Goal: Information Seeking & Learning: Learn about a topic

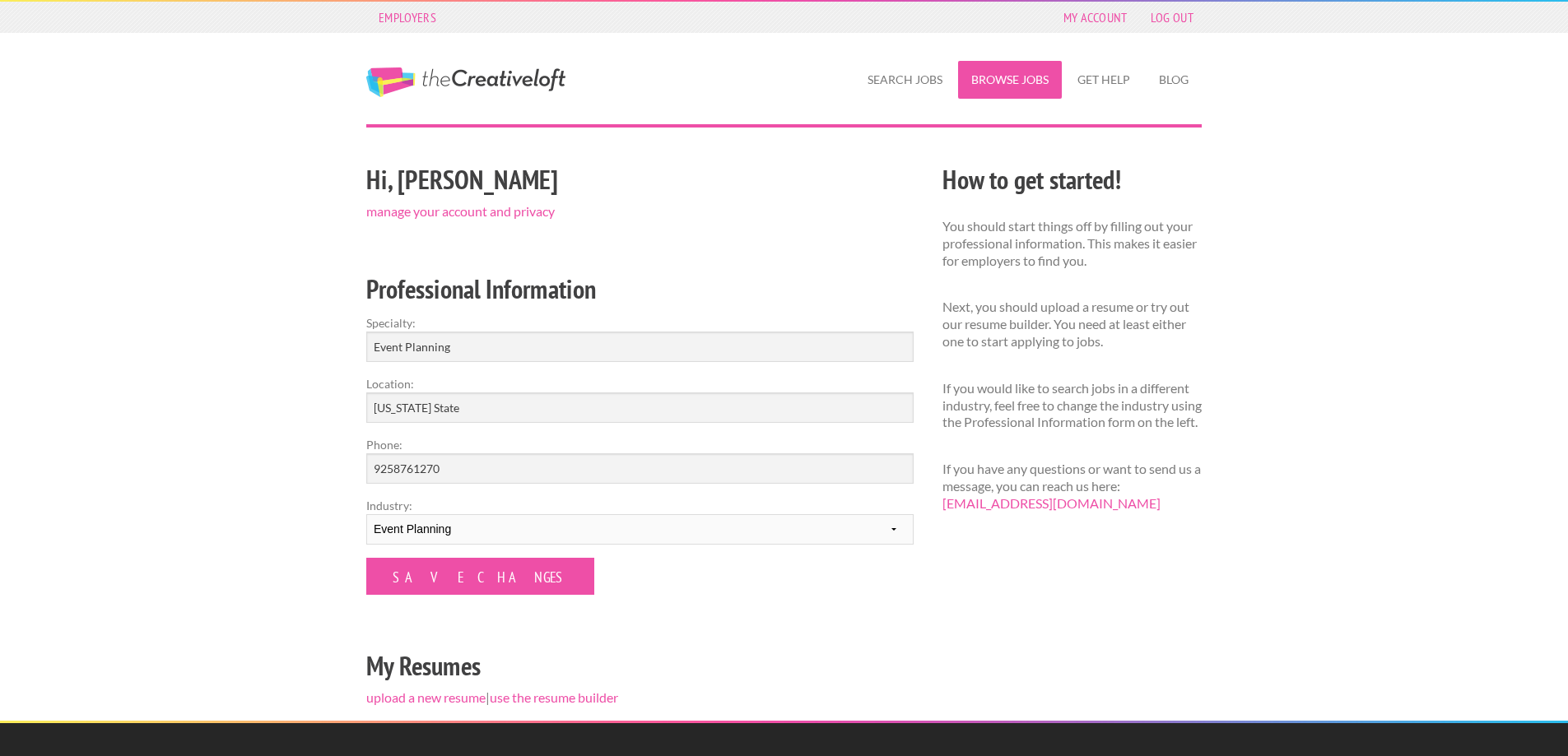
click at [1024, 75] on link "Browse Jobs" at bounding box center [1010, 79] width 104 height 38
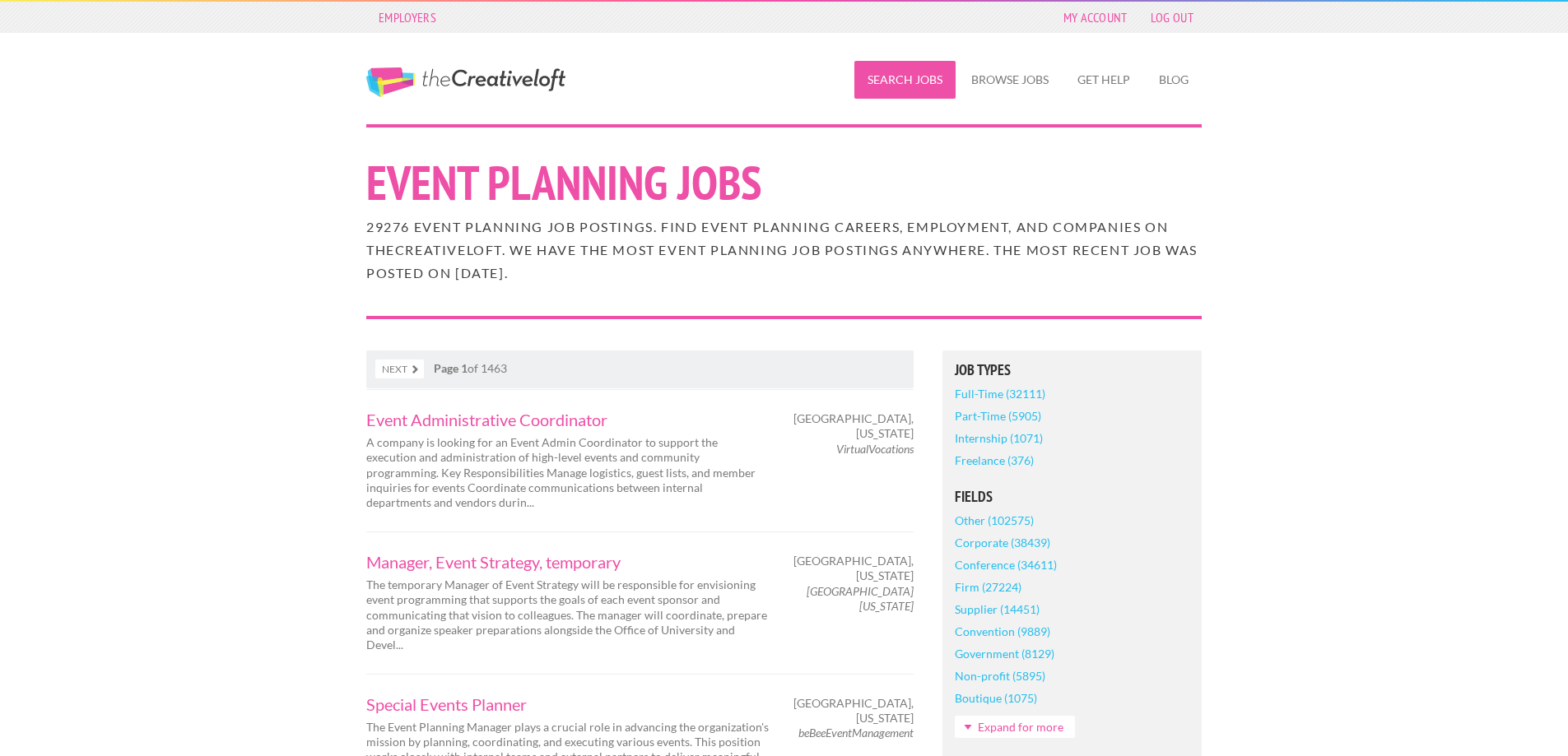
click at [903, 79] on link "Search Jobs" at bounding box center [905, 79] width 101 height 38
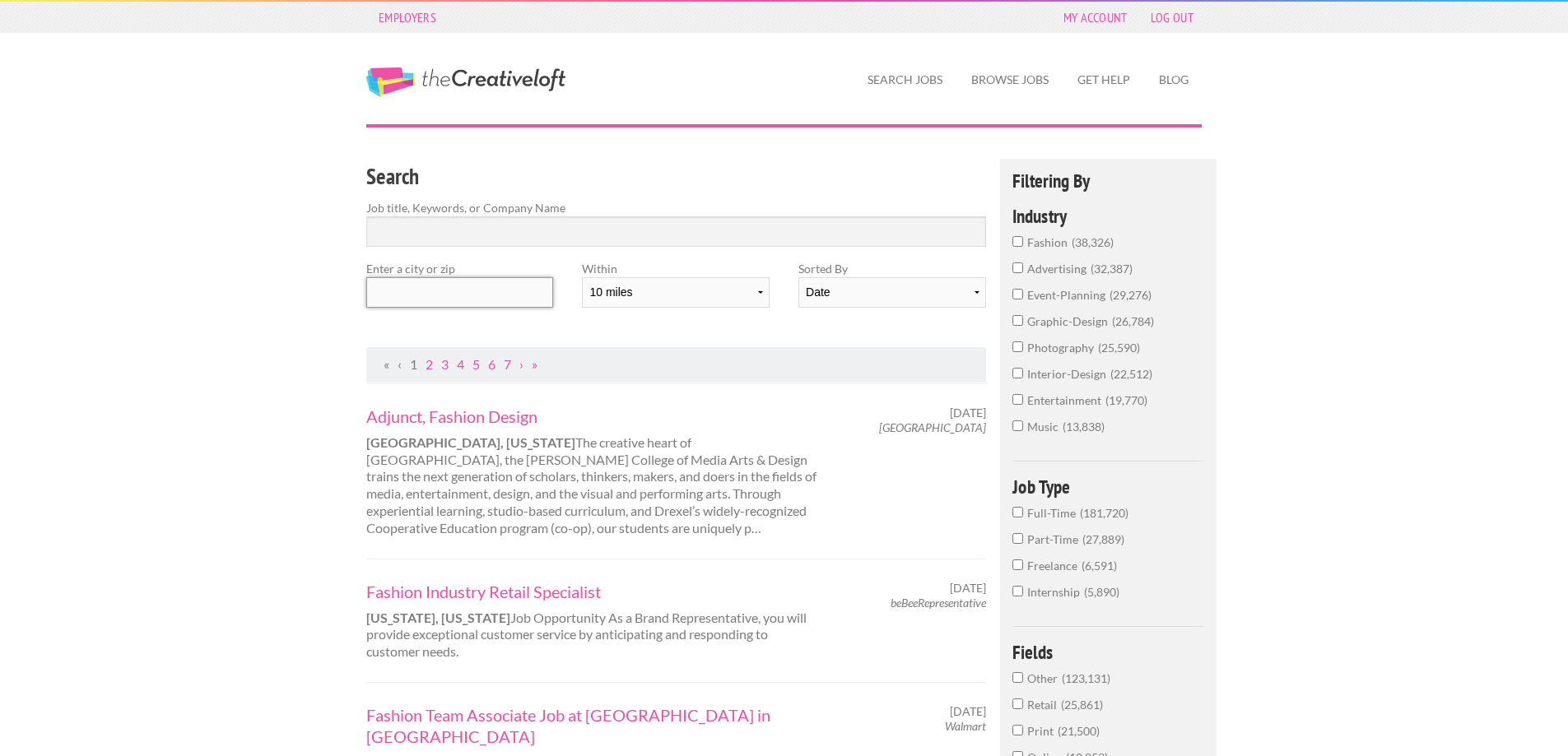
click at [426, 292] on input "text" at bounding box center [460, 292] width 187 height 30
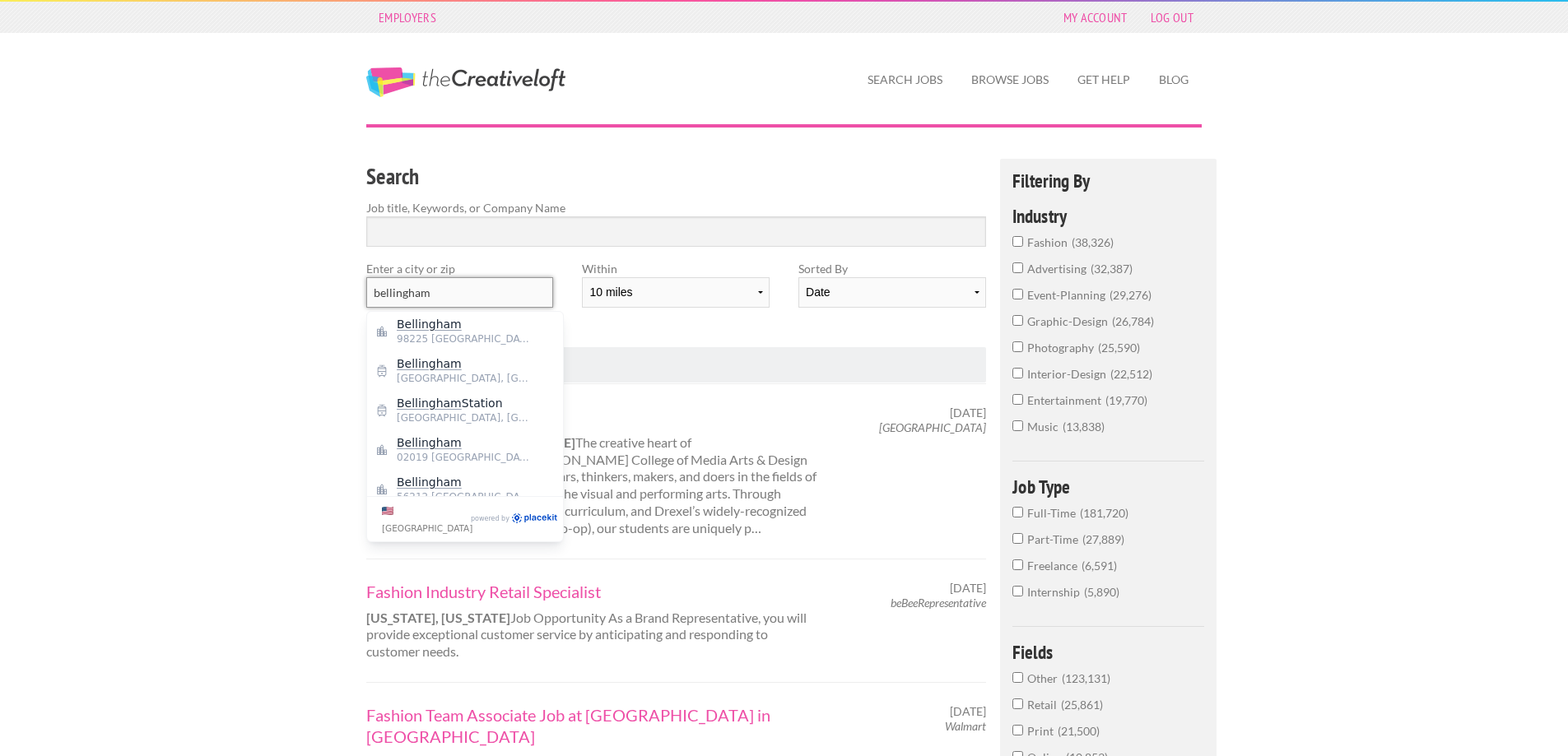
drag, startPoint x: 391, startPoint y: 291, endPoint x: 252, endPoint y: 288, distance: 139.0
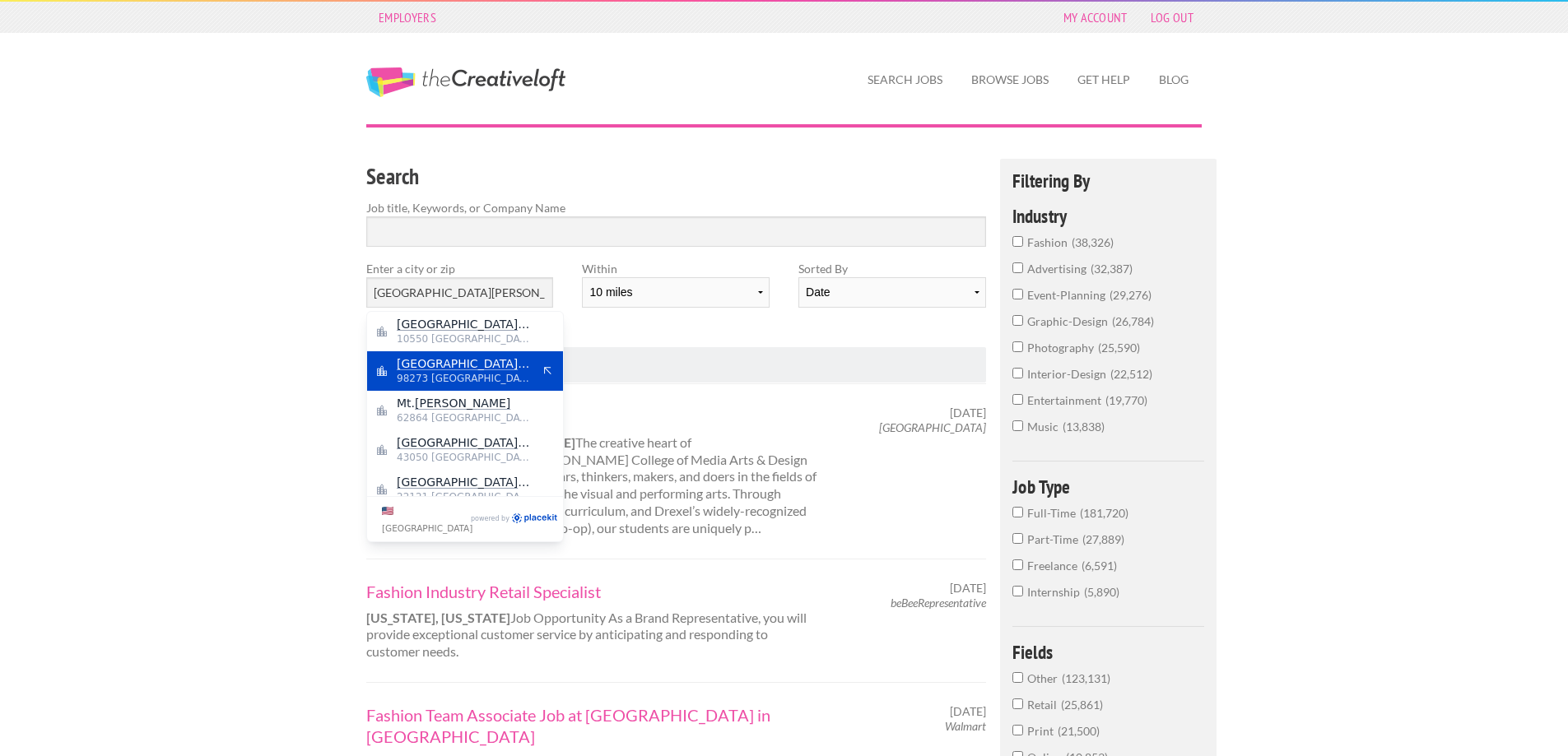
click at [415, 376] on span "98273 United States of America" at bounding box center [464, 378] width 135 height 15
type input "Mount Vernon"
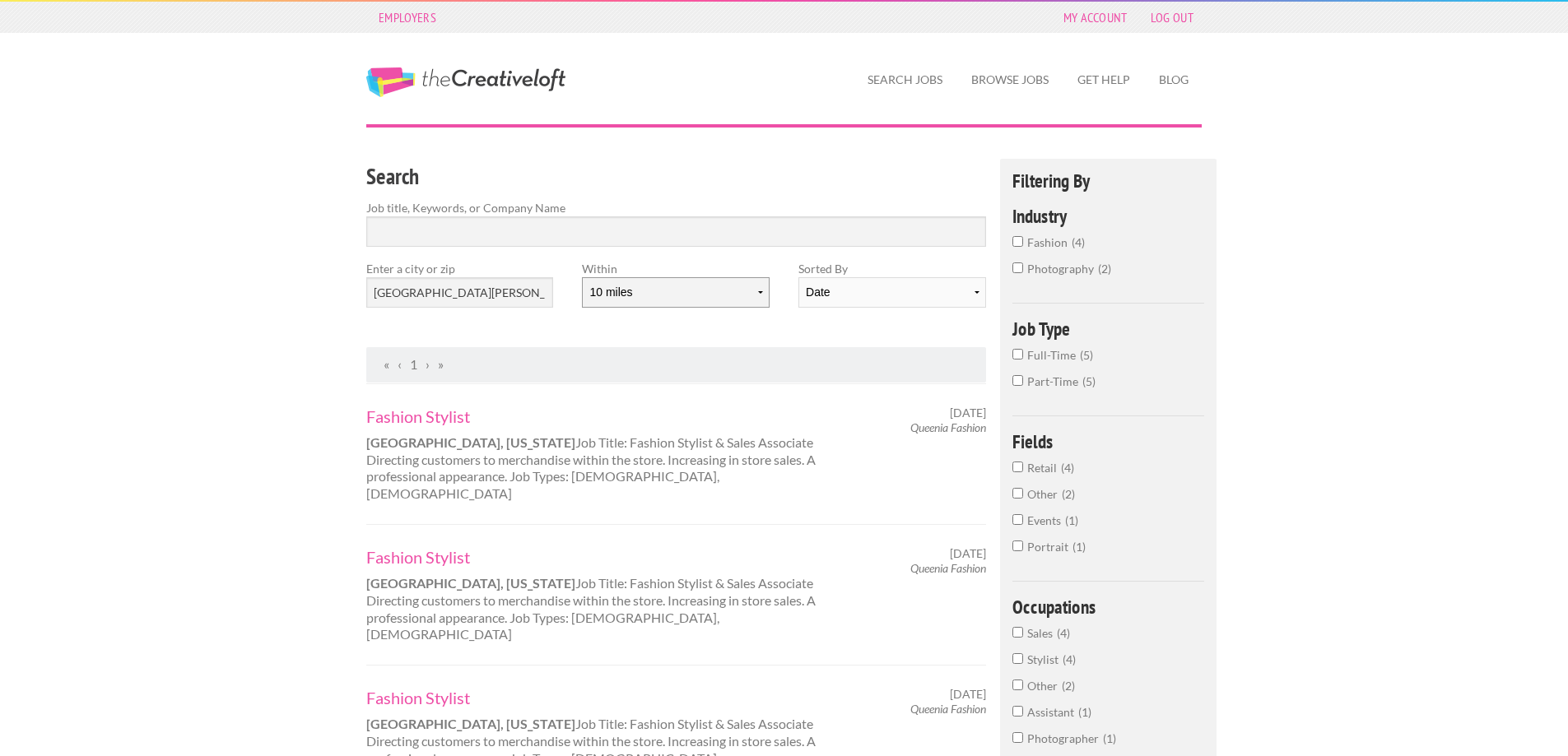
click at [733, 306] on select "10 miles 20 miles 50 miles 100 miles 200 miles 300 miles 400 miles 500 miles" at bounding box center [675, 292] width 187 height 30
select select "100"
click at [582, 277] on select "10 miles 20 miles 50 miles 100 miles 200 miles 300 miles 400 miles 500 miles" at bounding box center [675, 292] width 187 height 30
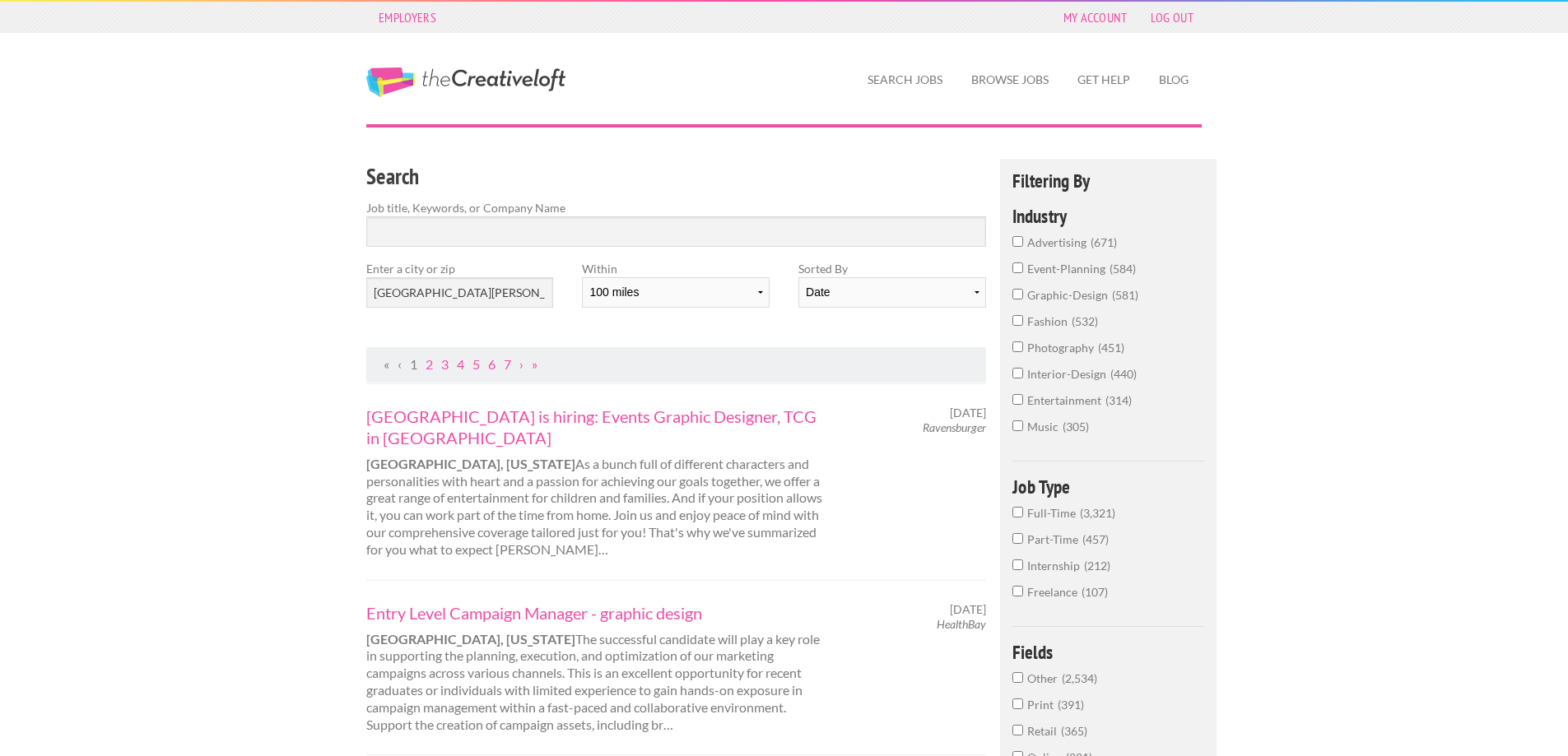
click at [1021, 266] on input "event-planning 584" at bounding box center [1018, 268] width 11 height 11
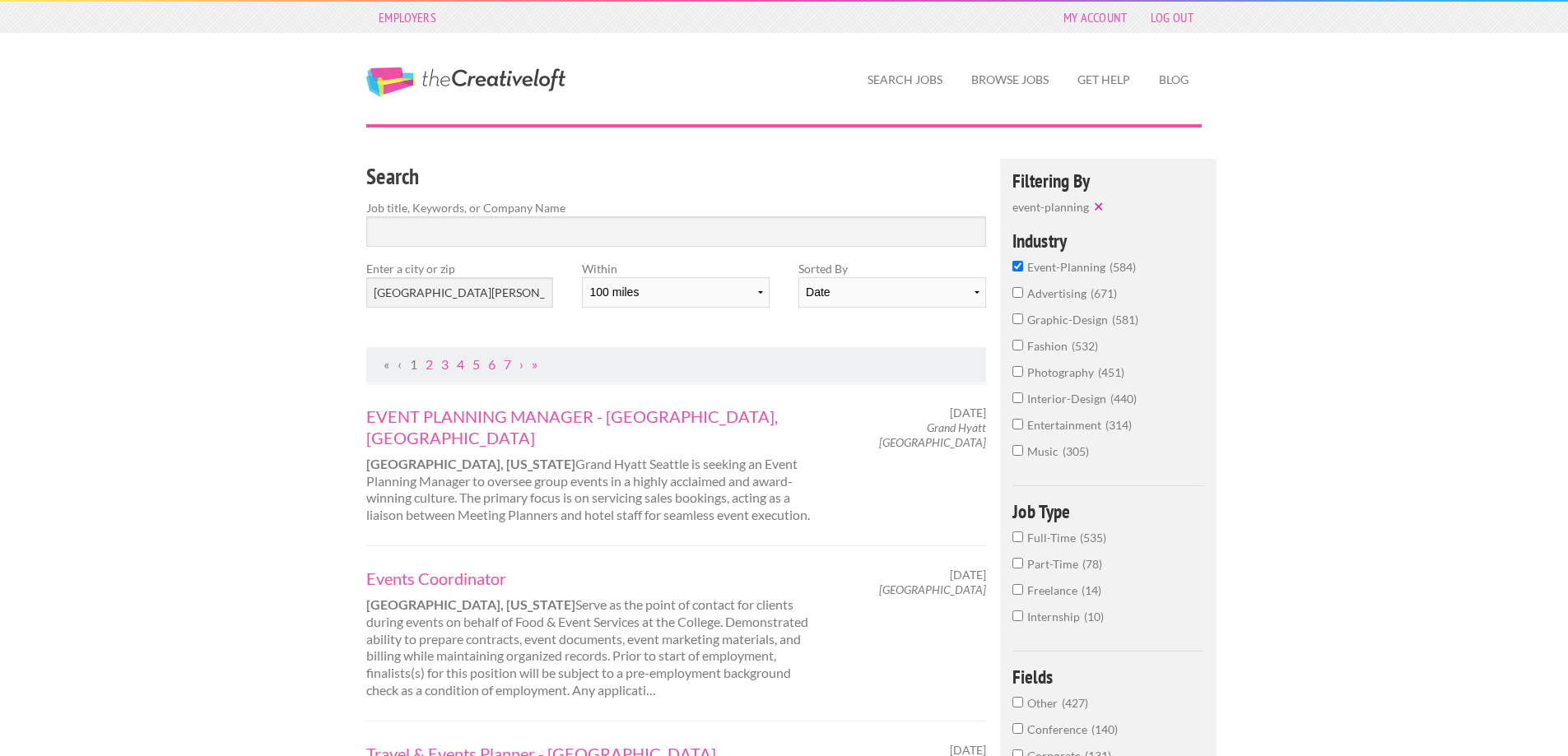
click at [1021, 537] on input "Full-Time 535" at bounding box center [1018, 537] width 11 height 11
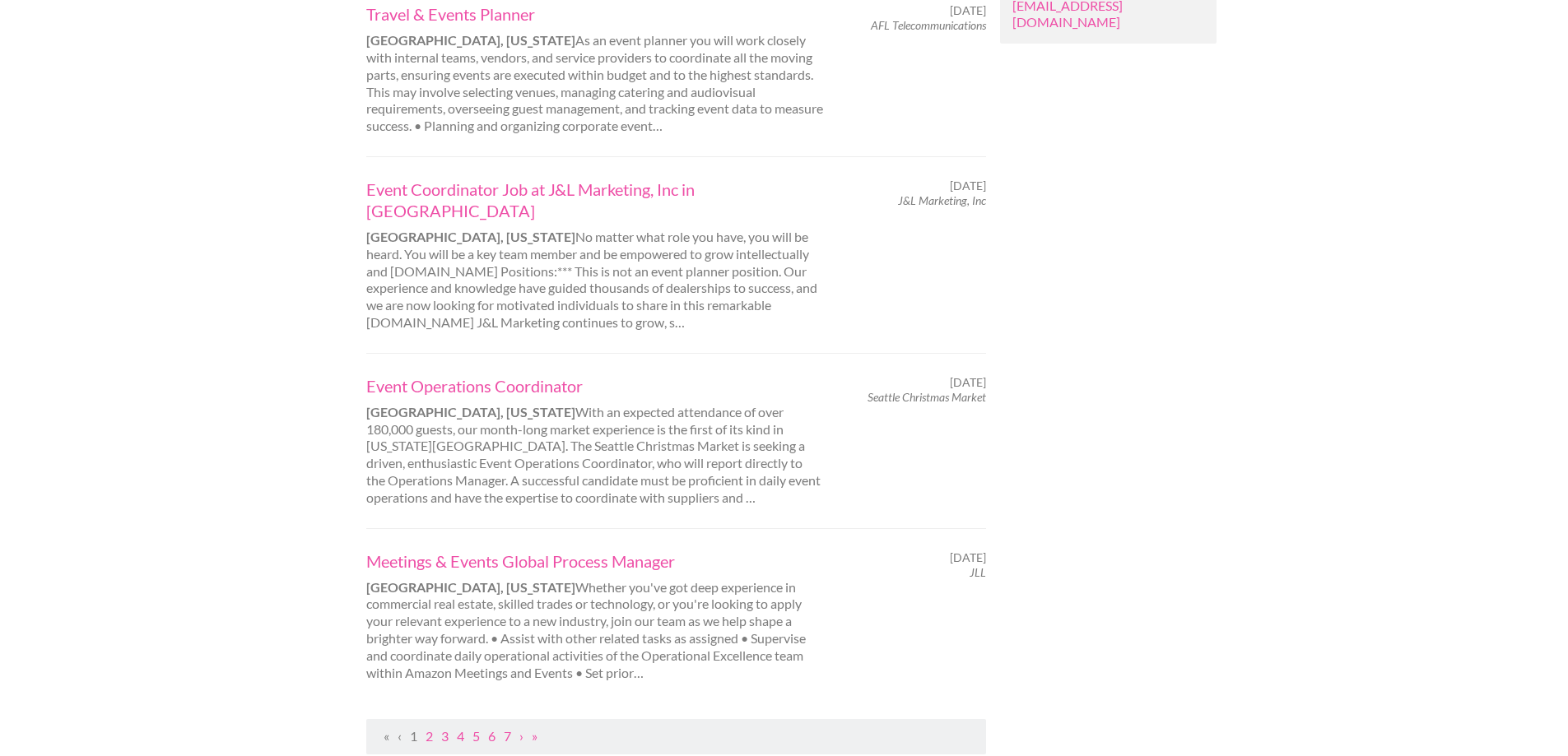
scroll to position [1481, 0]
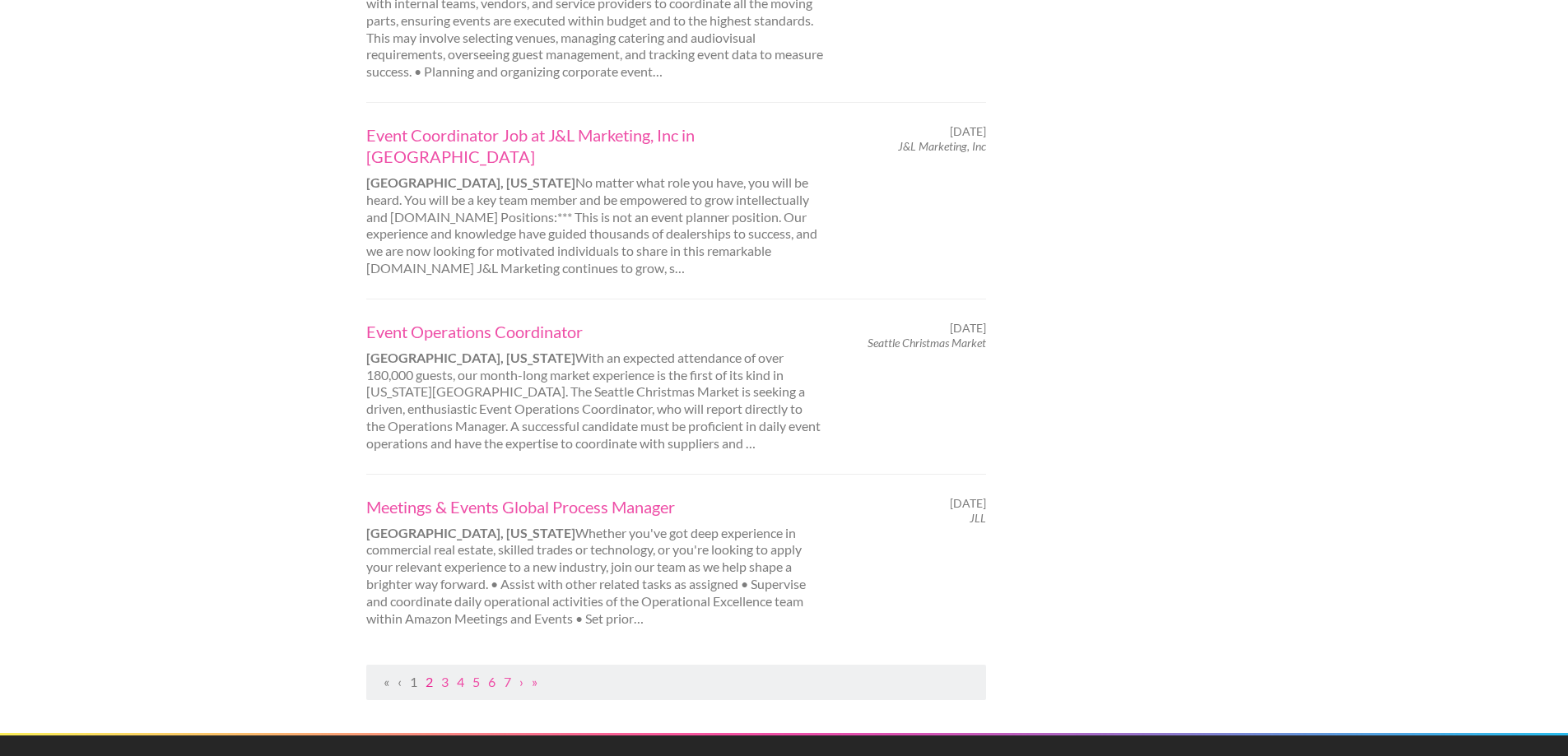
click at [429, 674] on link "2" at bounding box center [429, 682] width 7 height 16
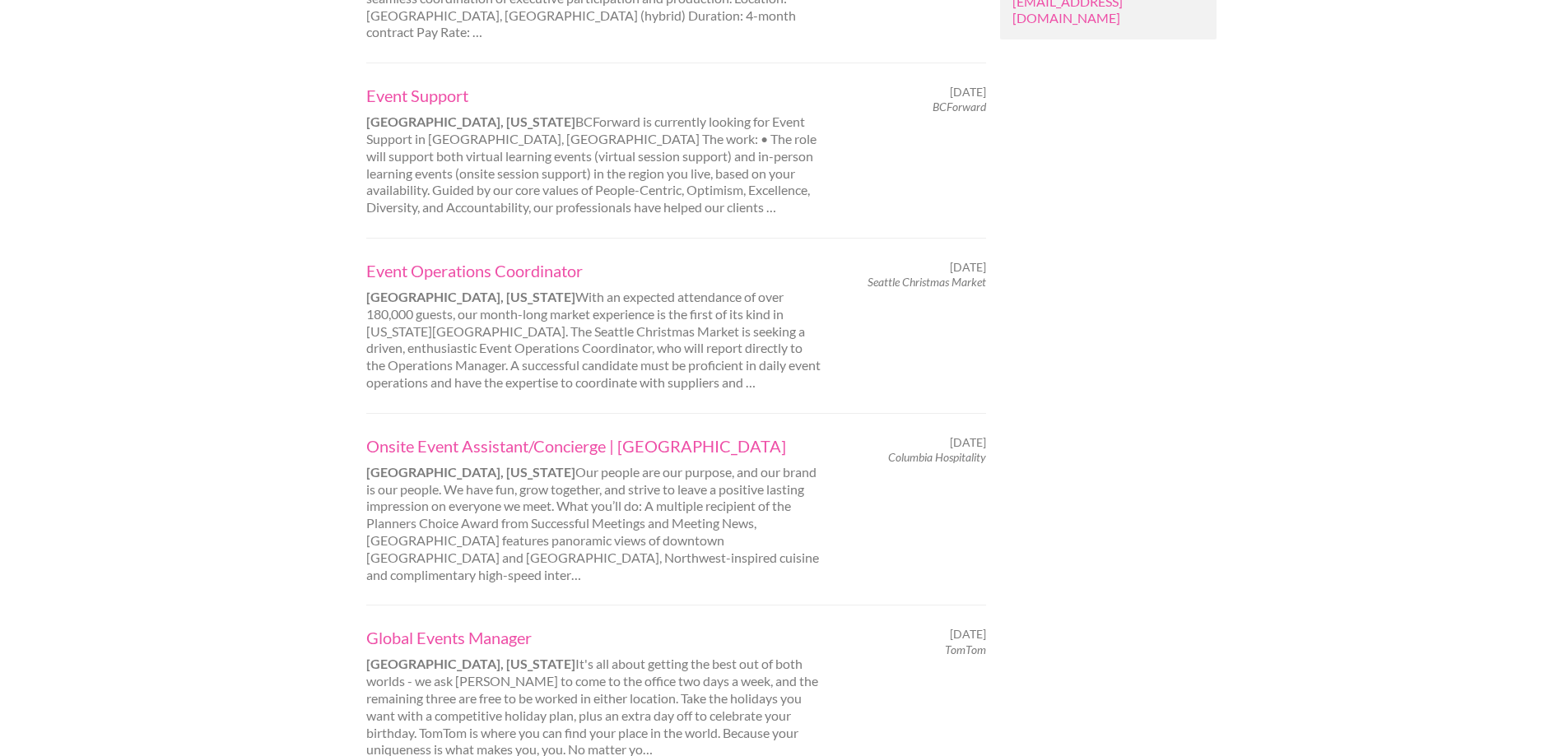
scroll to position [1563, 0]
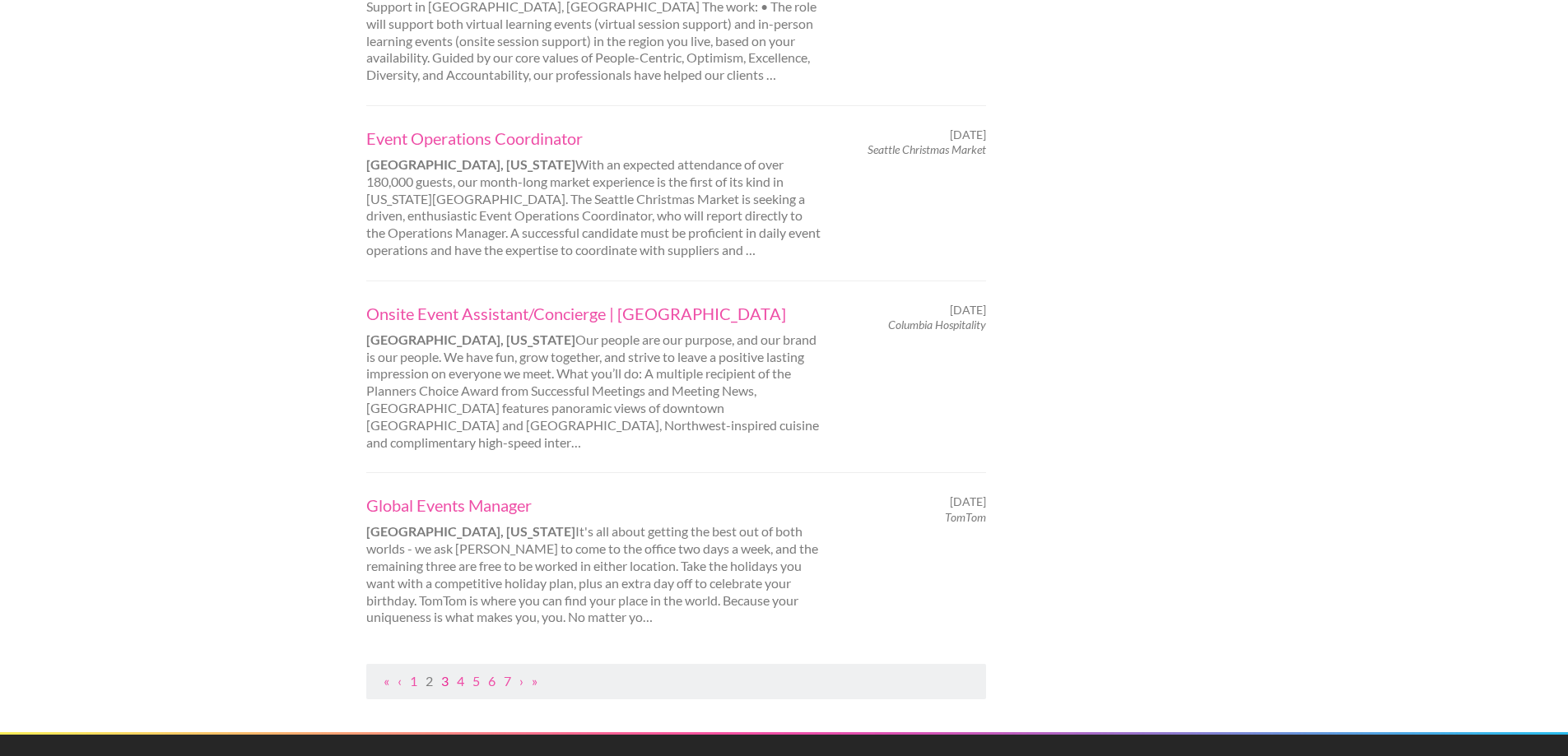
click at [445, 673] on link "3" at bounding box center [445, 681] width 7 height 16
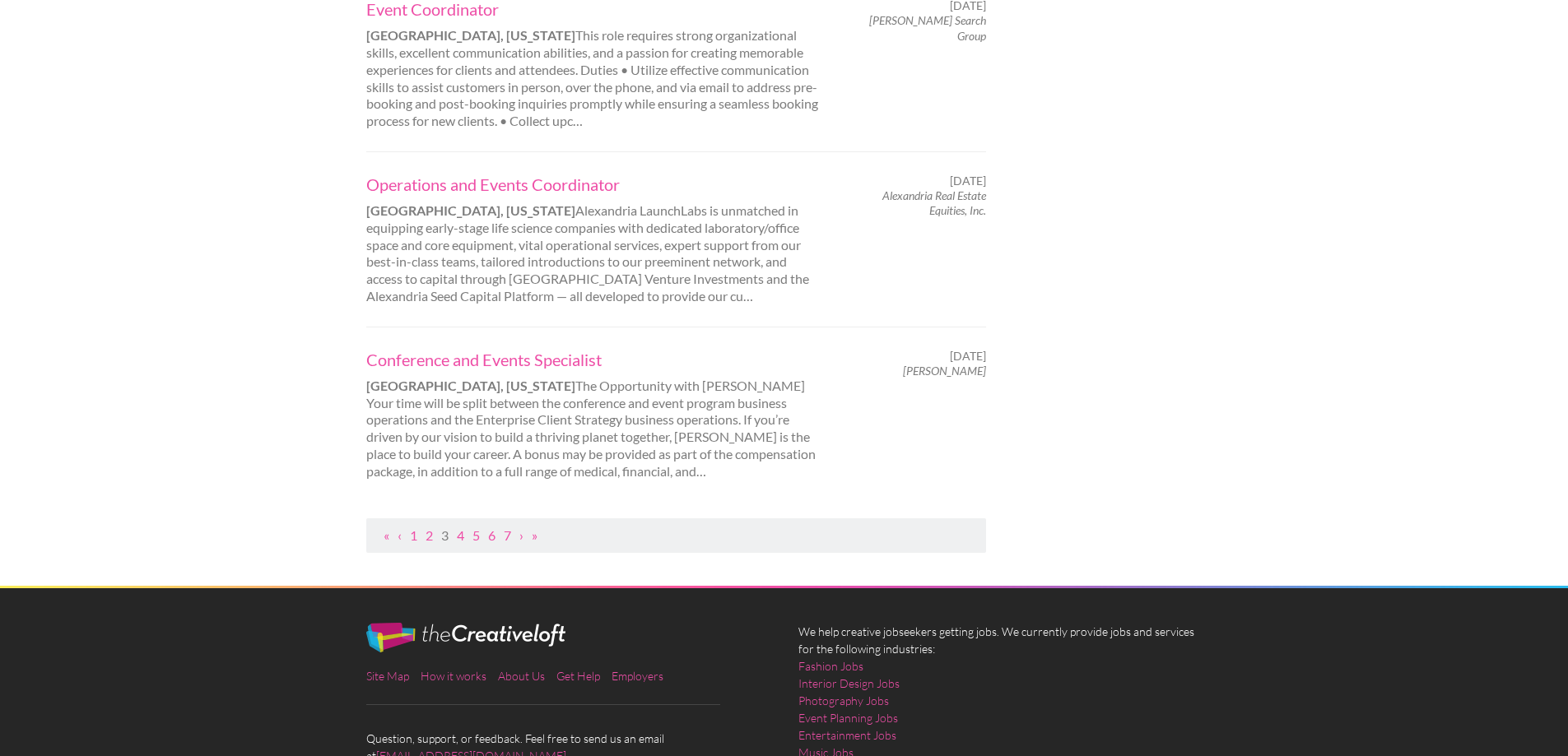
scroll to position [1645, 0]
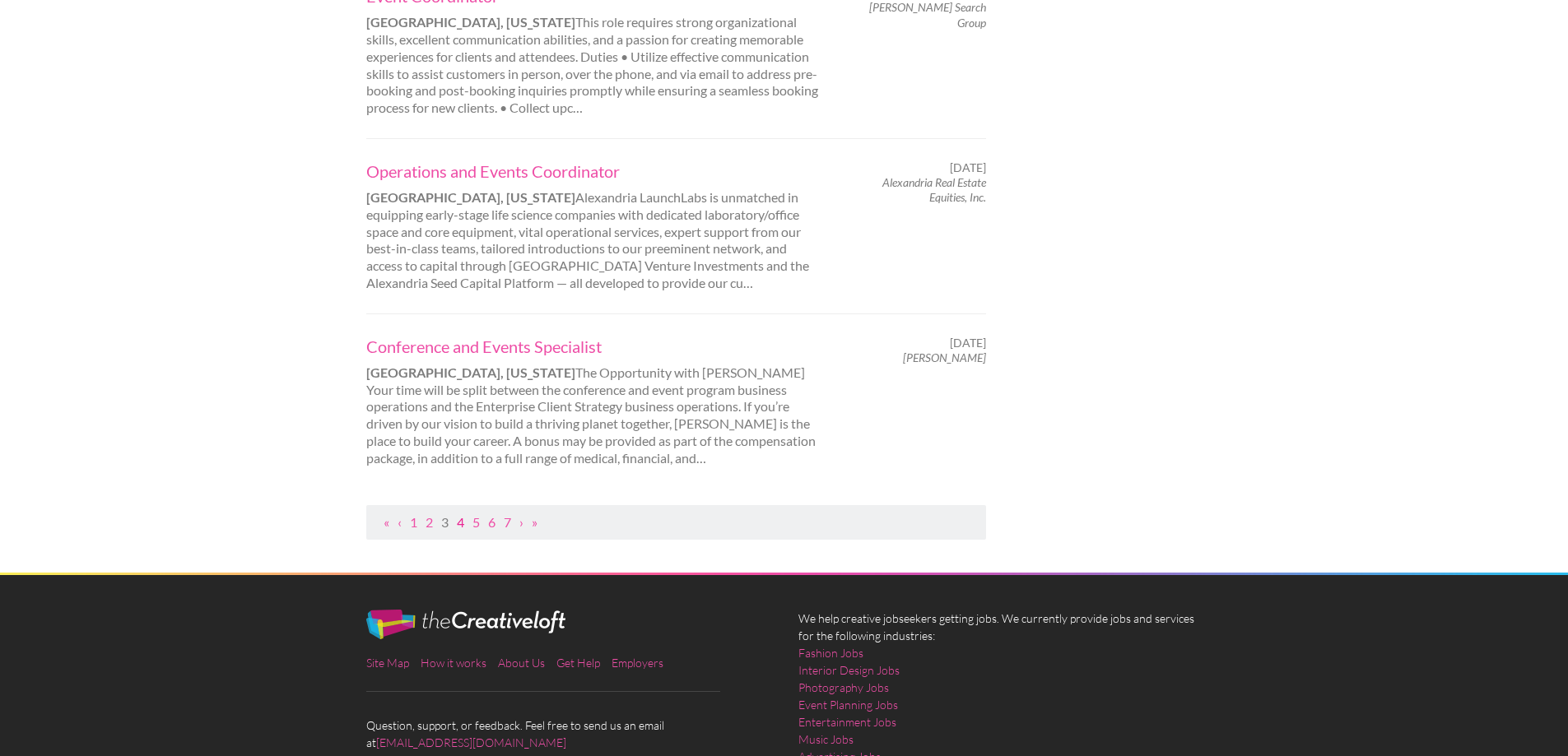
click at [461, 514] on link "4" at bounding box center [460, 522] width 7 height 16
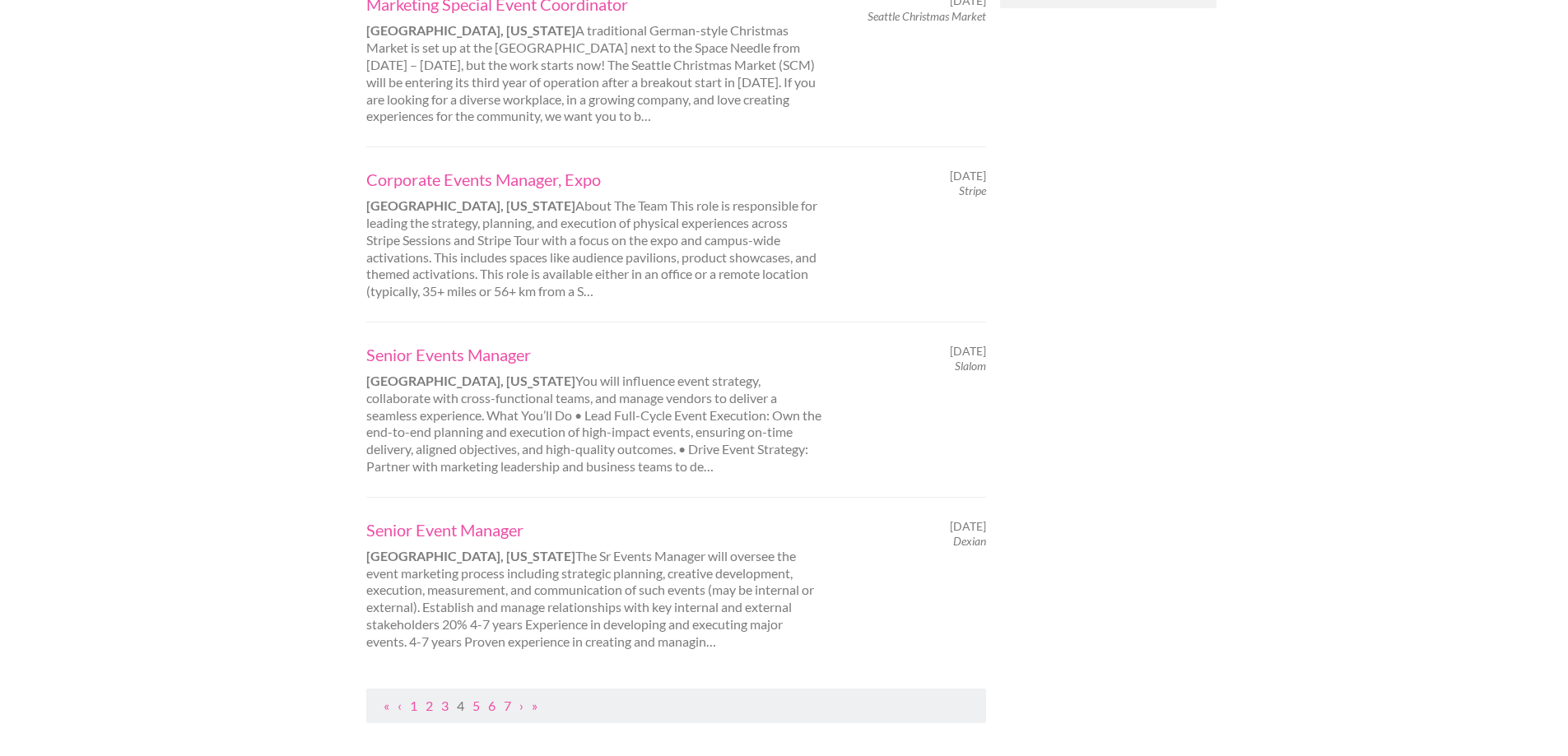
scroll to position [1563, 0]
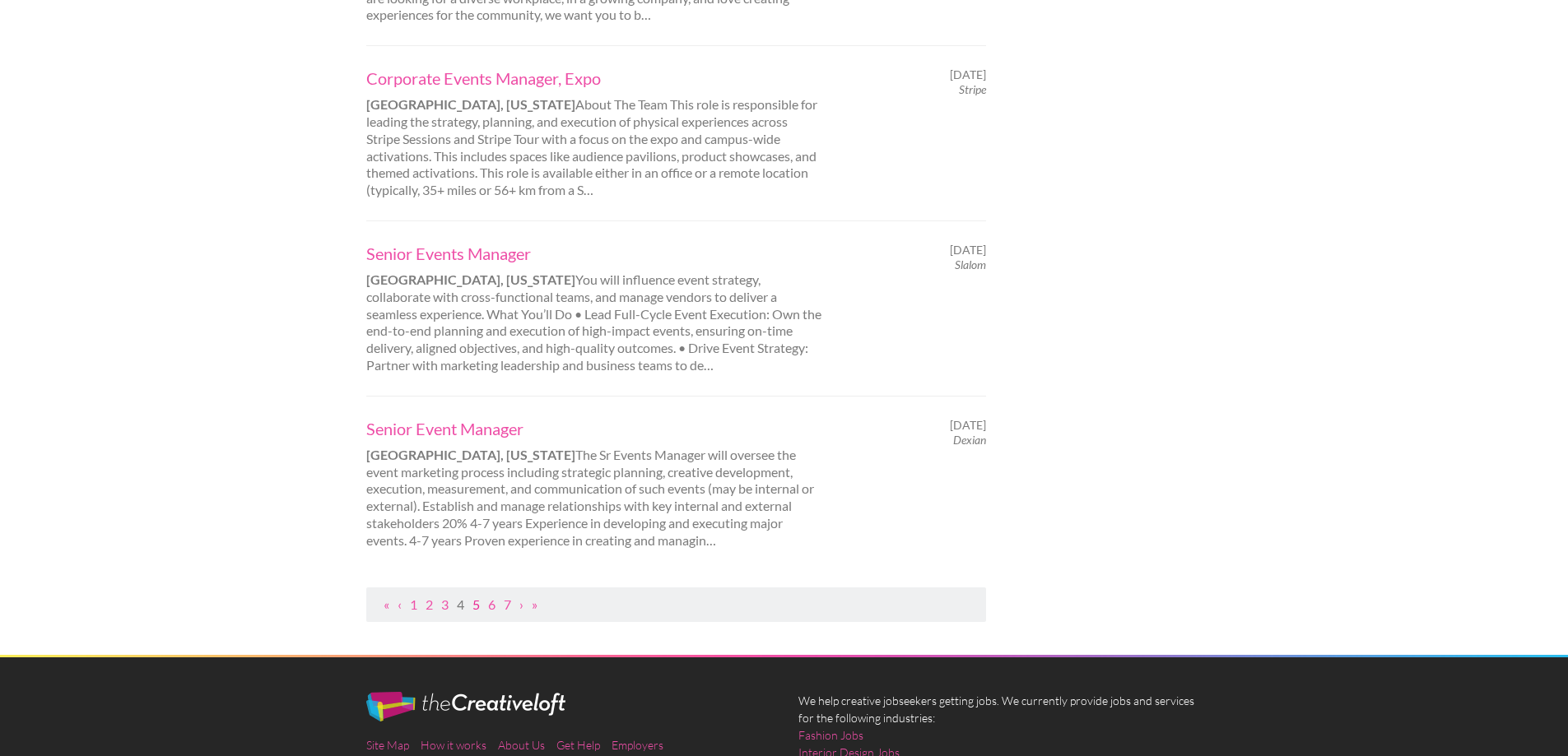
click at [475, 603] on link "5" at bounding box center [476, 604] width 7 height 16
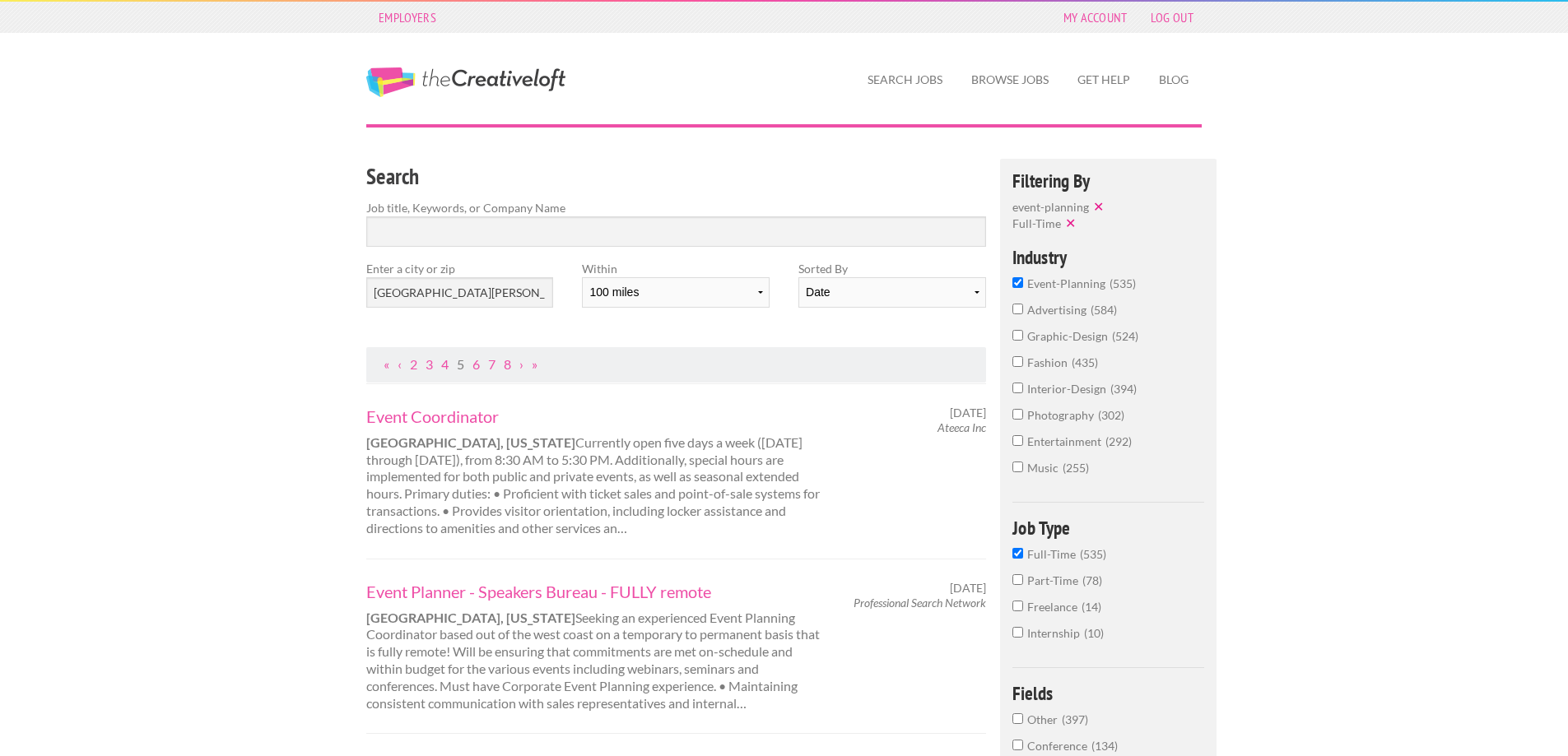
click at [1016, 280] on input "event-planning 535" at bounding box center [1018, 283] width 11 height 11
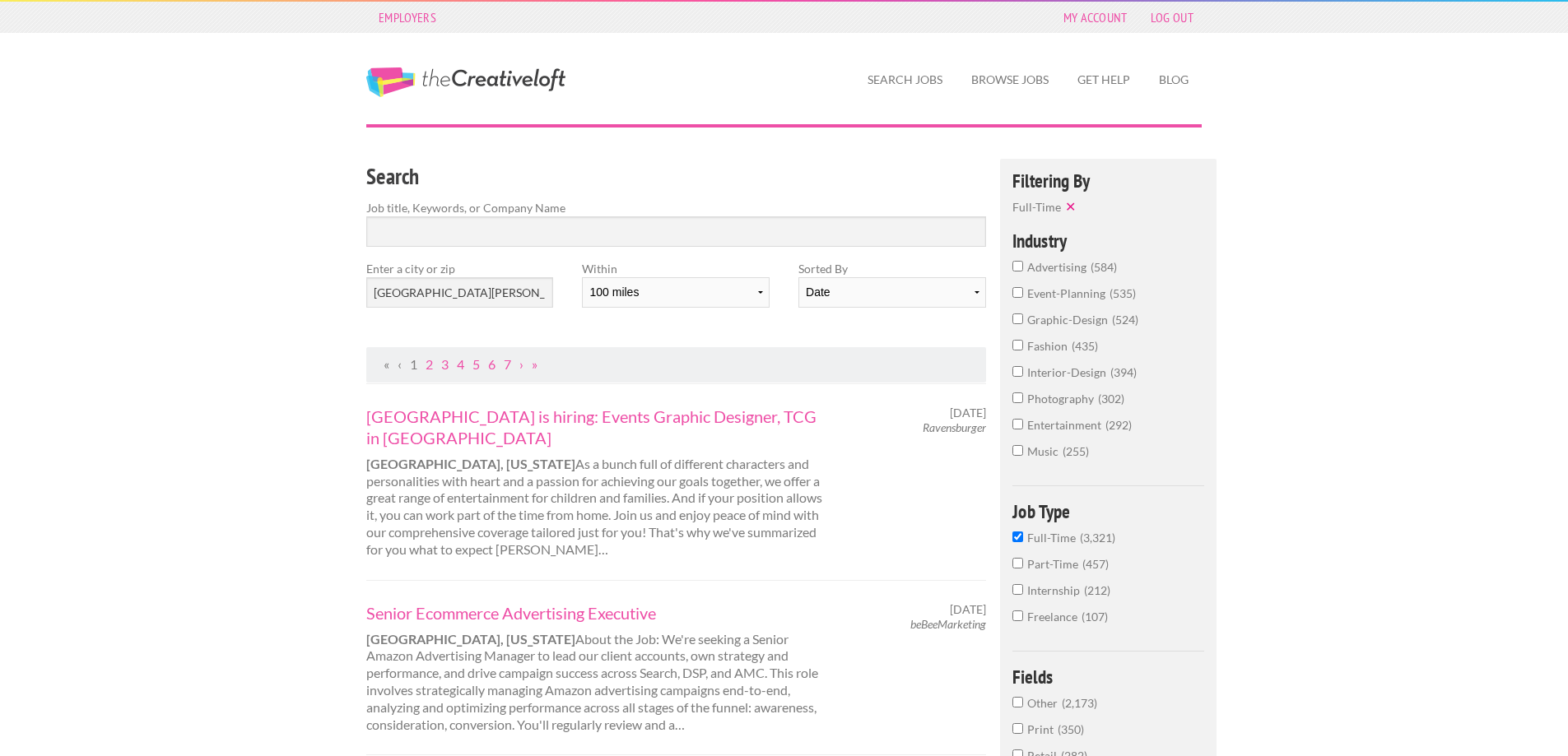
click at [1020, 321] on input "graphic-design 524" at bounding box center [1018, 319] width 11 height 11
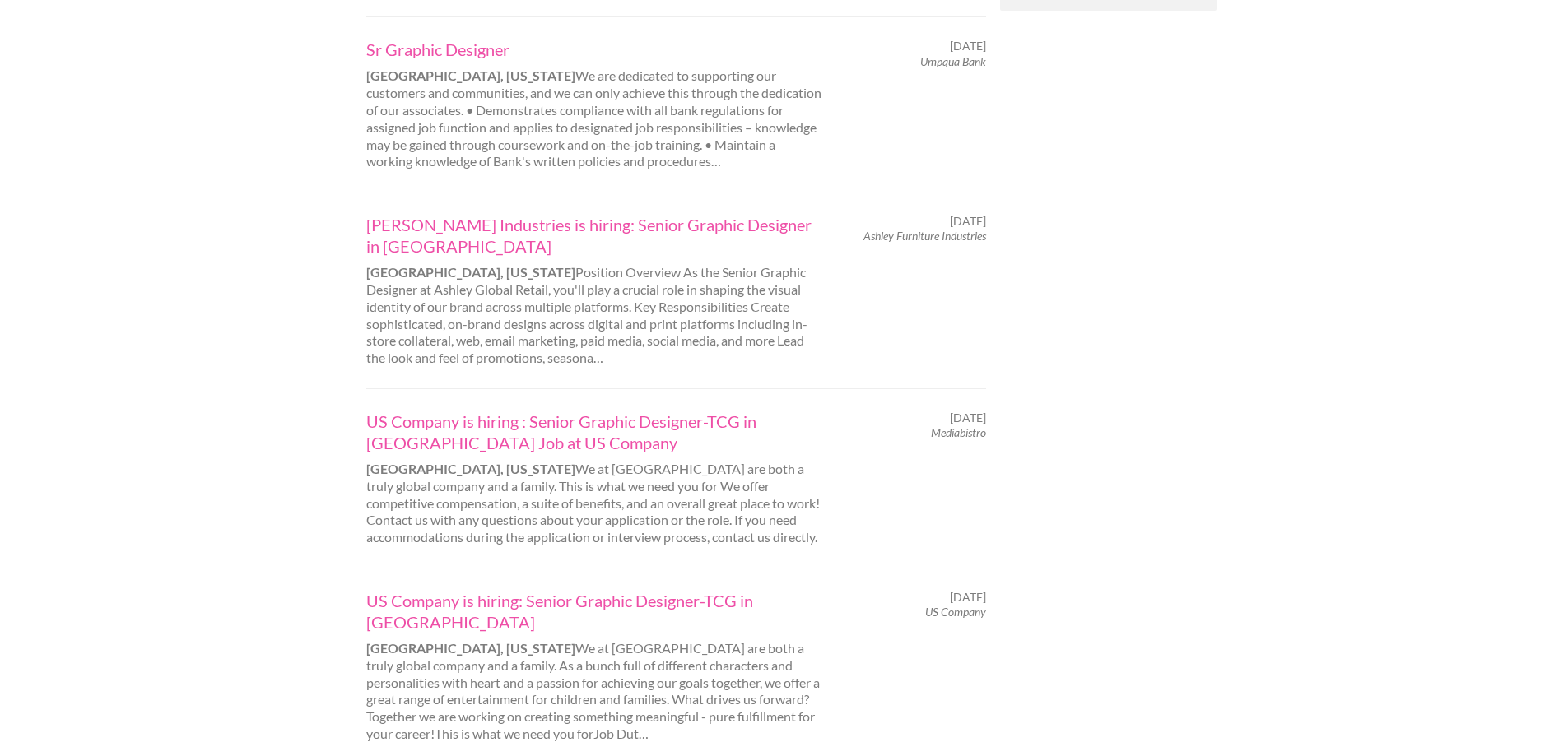
scroll to position [1481, 0]
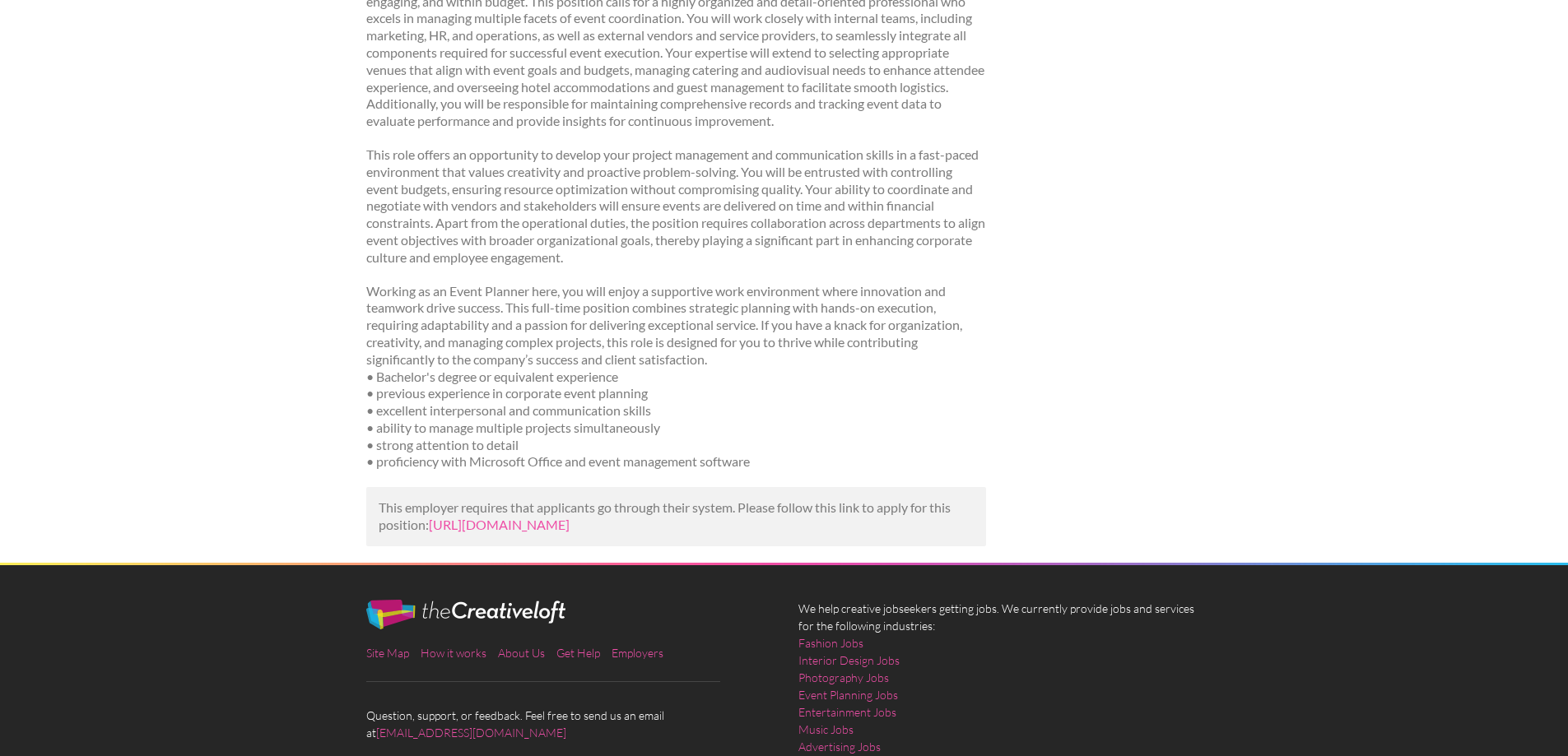
scroll to position [569, 0]
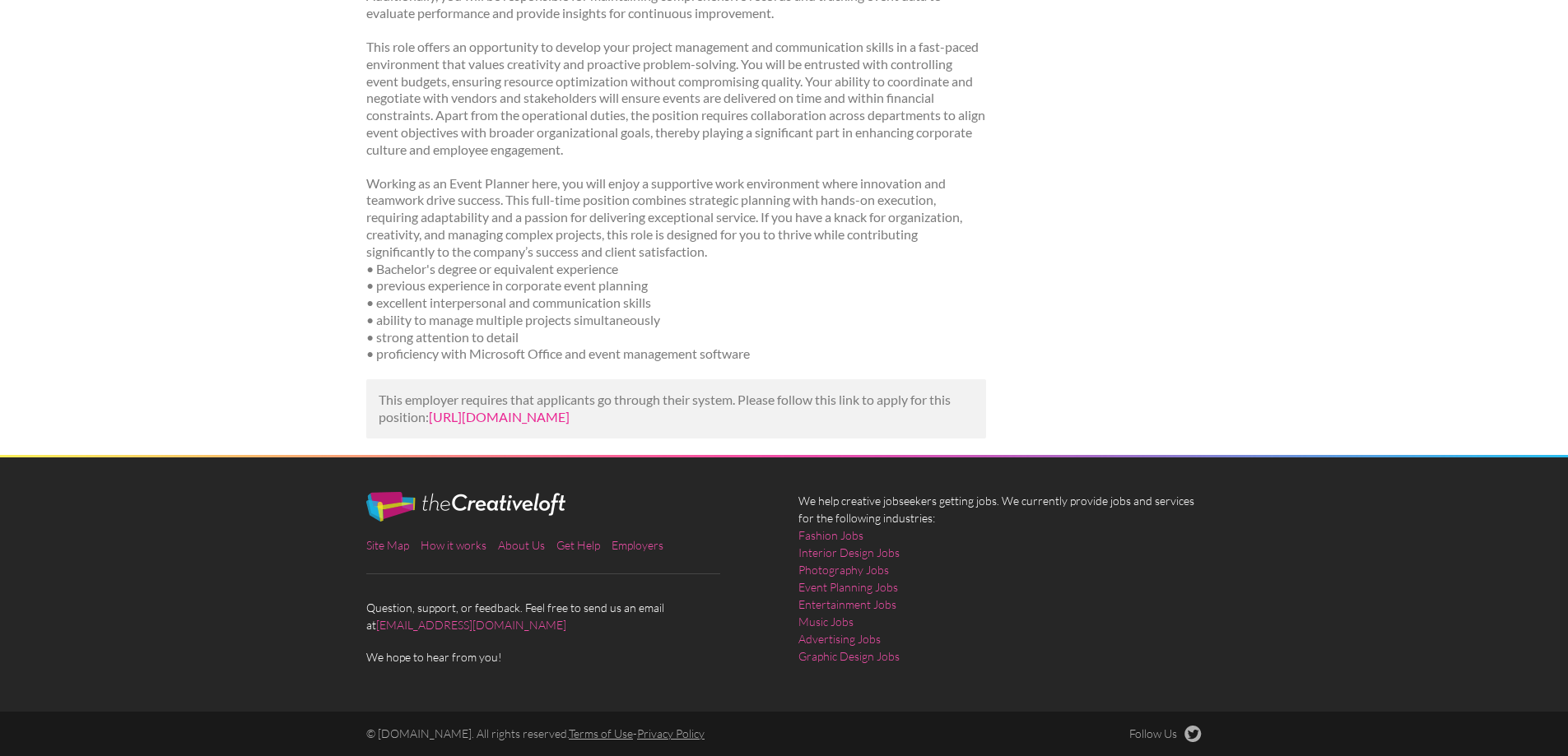
click at [570, 410] on link "https://oysterlink.com/job-posting/travel-and-events-planner-1/?utm_campaign=go…" at bounding box center [499, 416] width 141 height 16
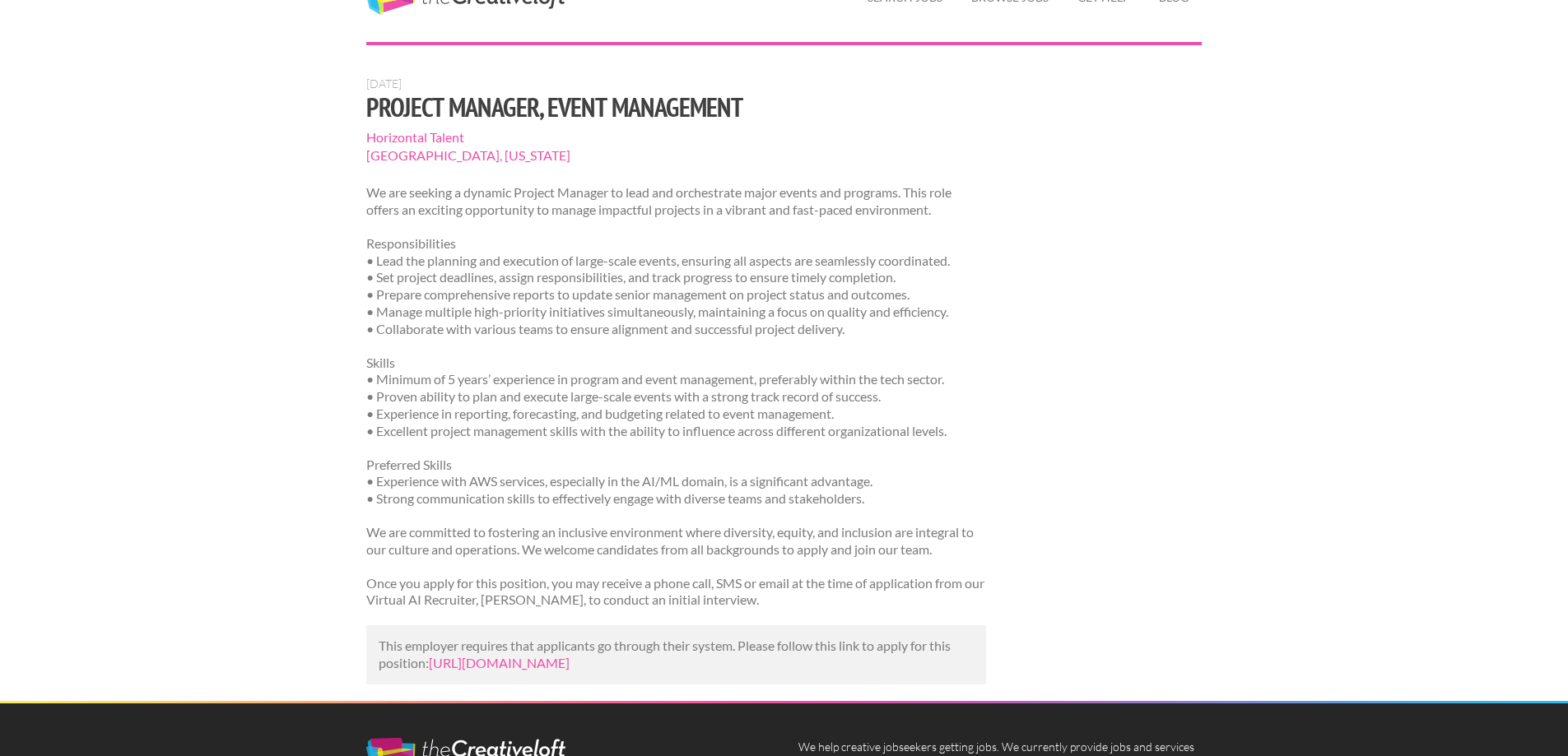
scroll to position [164, 0]
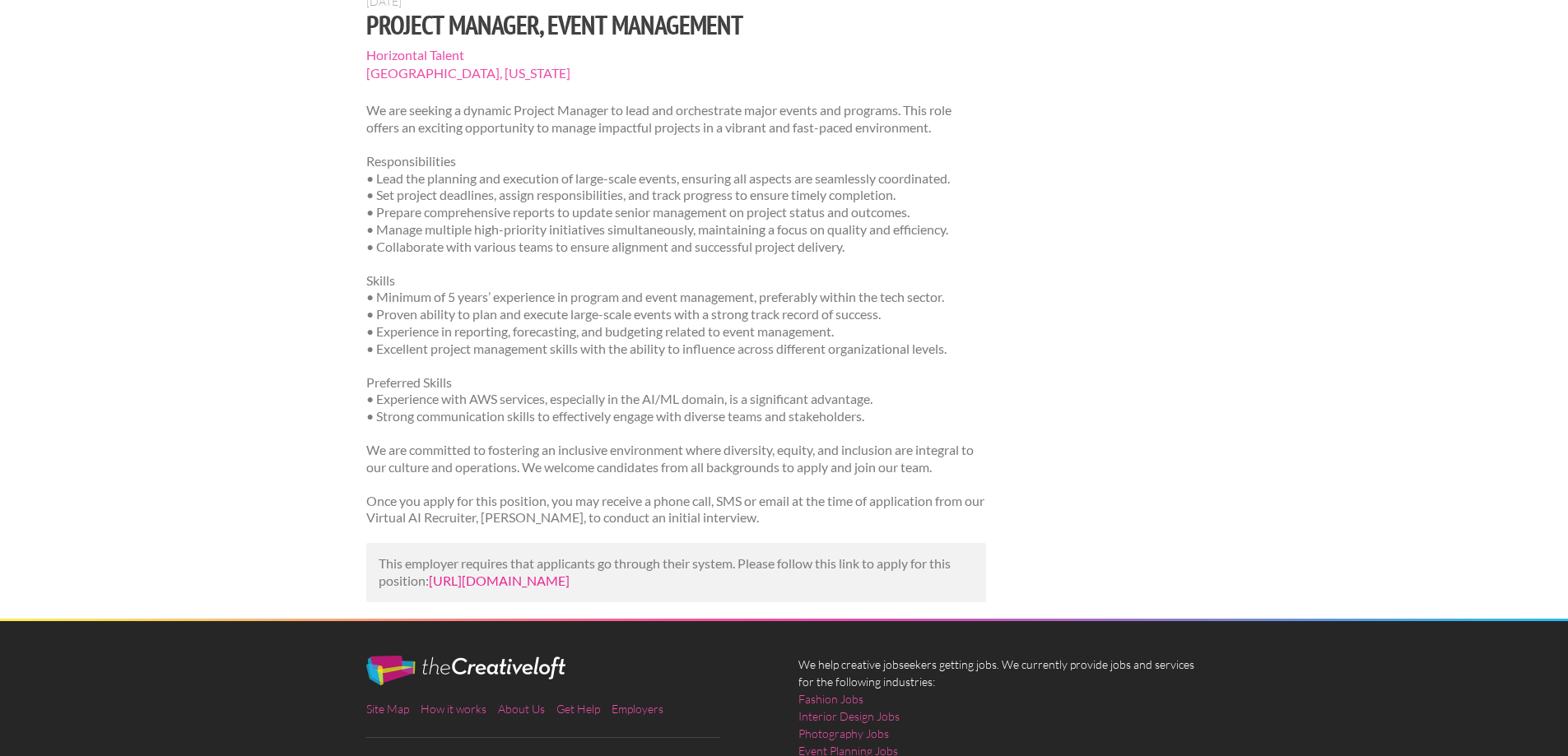
click at [570, 587] on link "https://www.horizontaltalent.com/job-board/71281?utm_campaign=google_jobs_apply…" at bounding box center [499, 580] width 141 height 16
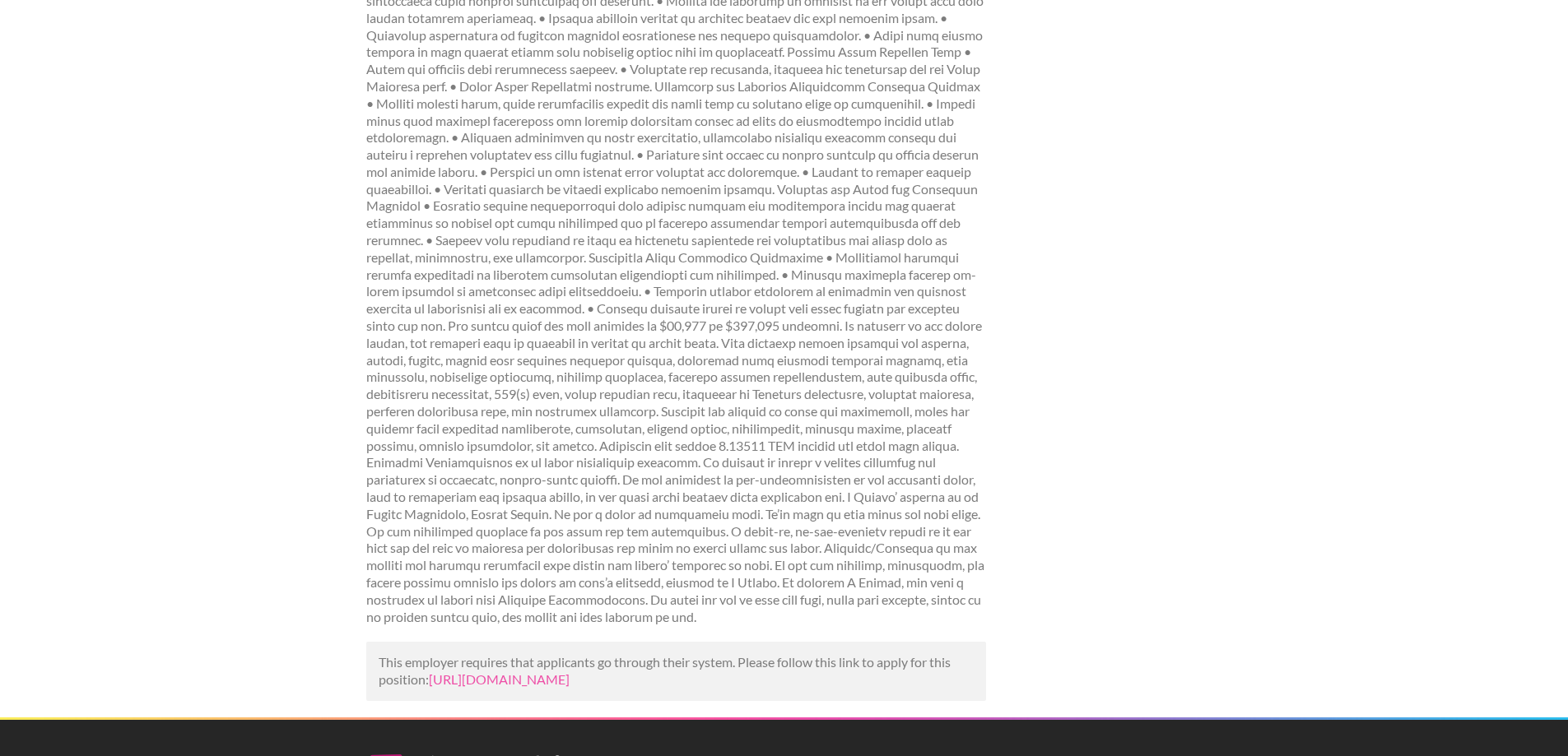
scroll to position [659, 0]
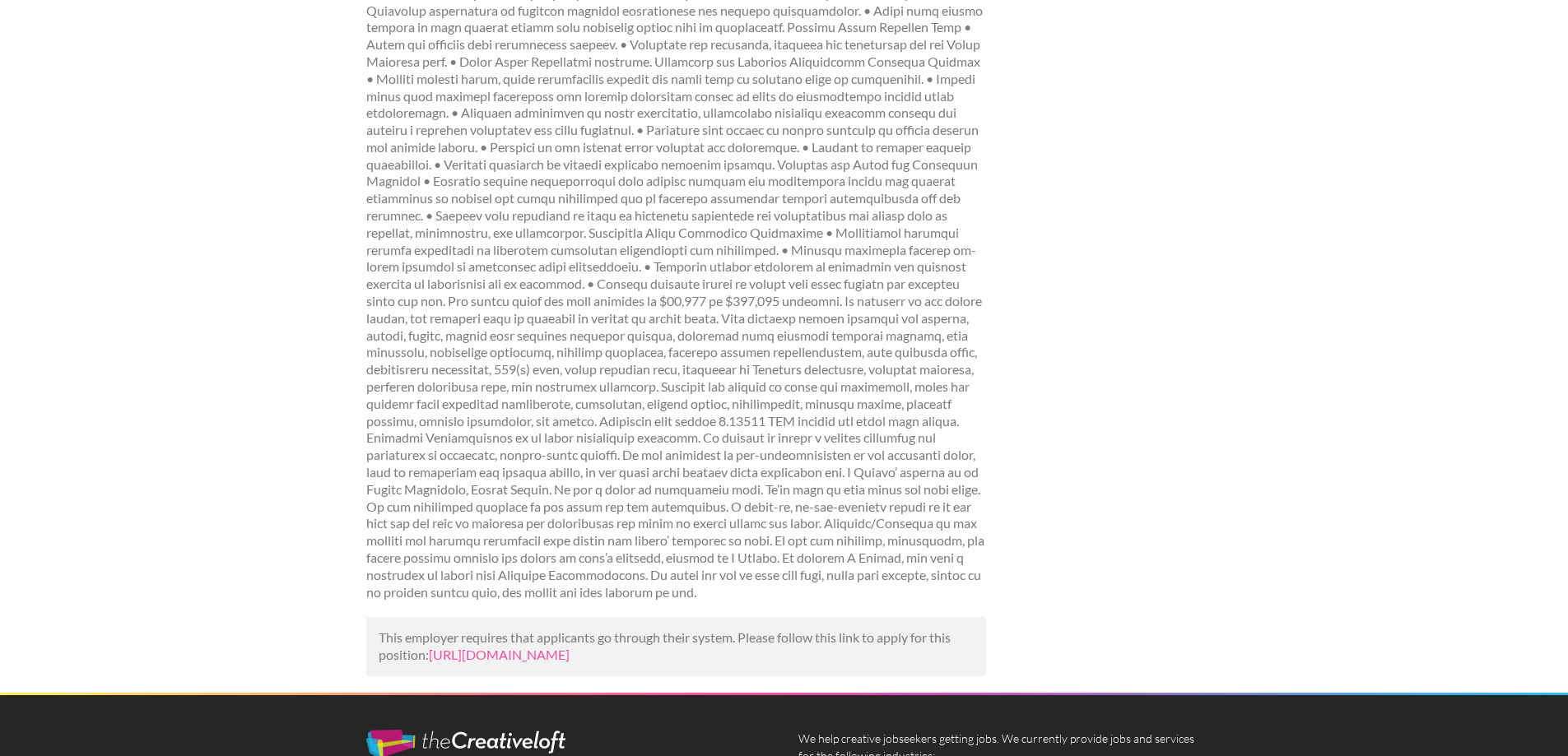
drag, startPoint x: 558, startPoint y: 591, endPoint x: 560, endPoint y: 635, distance: 44.0
drag, startPoint x: 560, startPoint y: 635, endPoint x: 533, endPoint y: 674, distance: 47.4
click at [533, 662] on link "https://talents.vaia.com/companies/marriott/director-of-event-planning-7921353/…" at bounding box center [499, 654] width 141 height 16
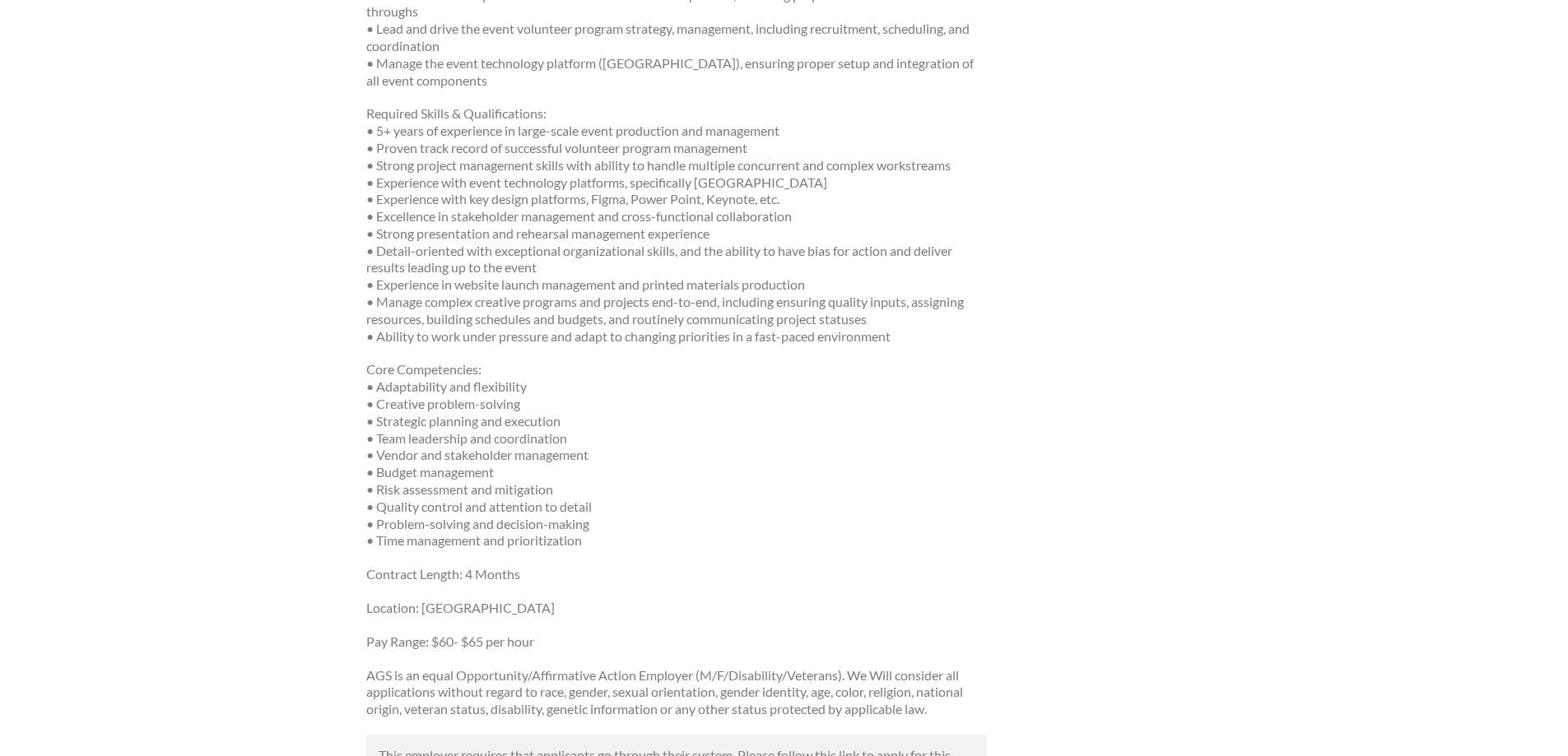
scroll to position [659, 0]
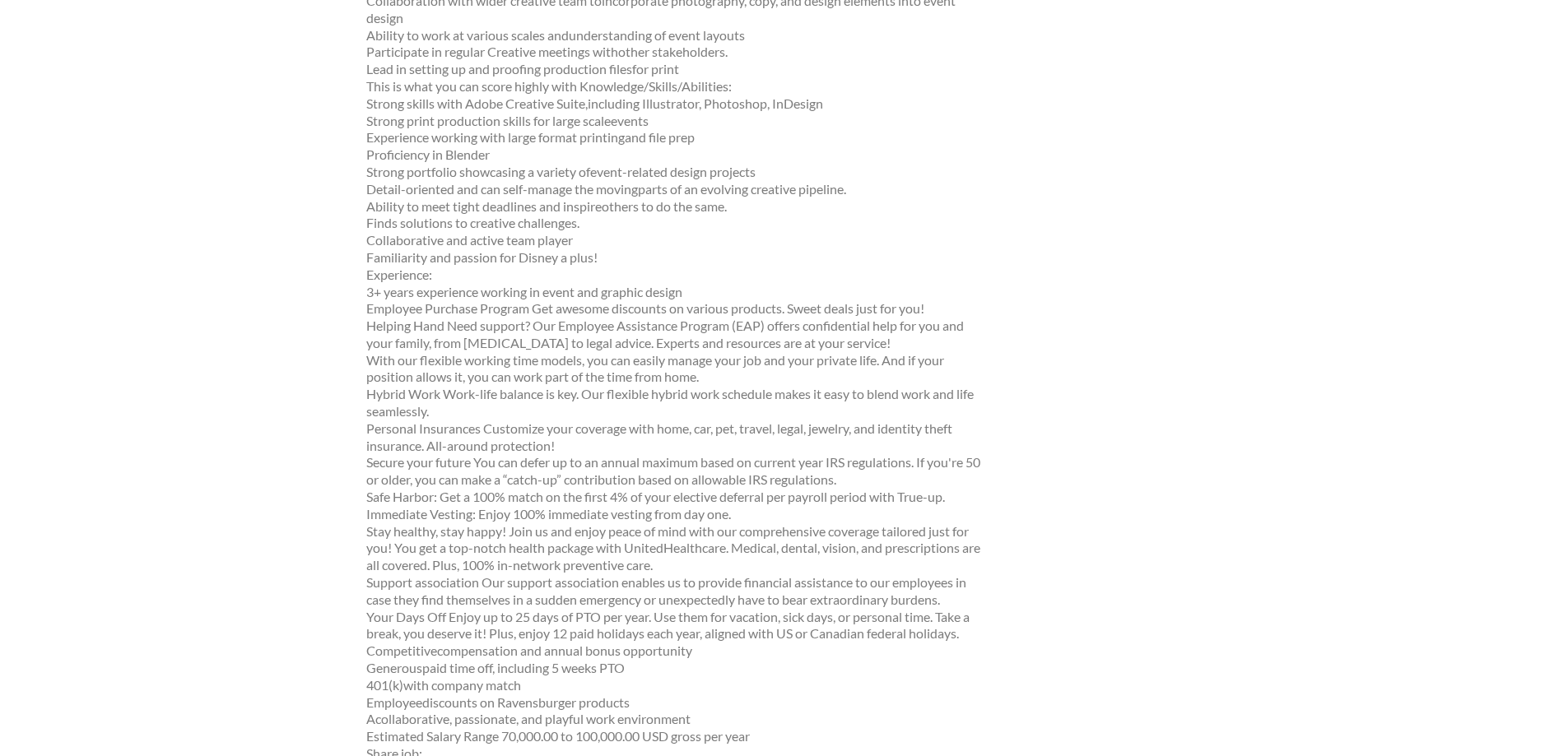
scroll to position [493, 0]
